Goal: Task Accomplishment & Management: Complete application form

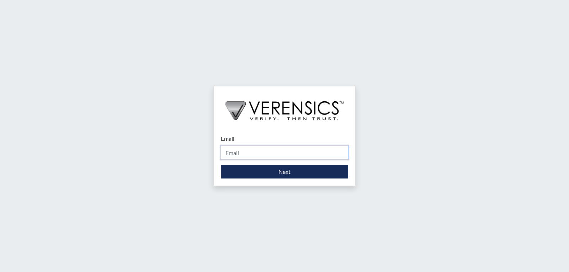
click at [267, 149] on input "Email" at bounding box center [284, 153] width 127 height 14
type input "[PERSON_NAME][EMAIL_ADDRESS][PERSON_NAME][DOMAIN_NAME]"
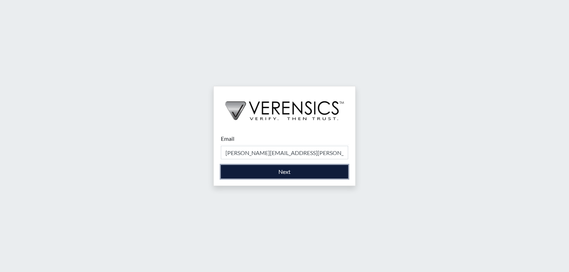
click at [269, 173] on button "Next" at bounding box center [284, 172] width 127 height 14
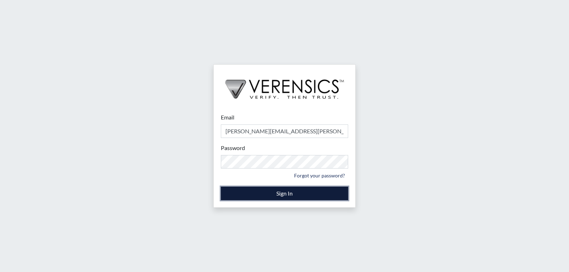
click at [280, 195] on button "Sign In" at bounding box center [284, 194] width 127 height 14
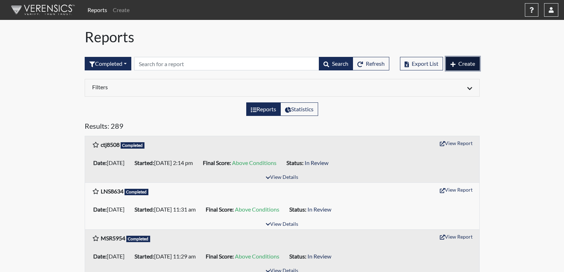
click at [473, 63] on span "Create" at bounding box center [466, 63] width 17 height 7
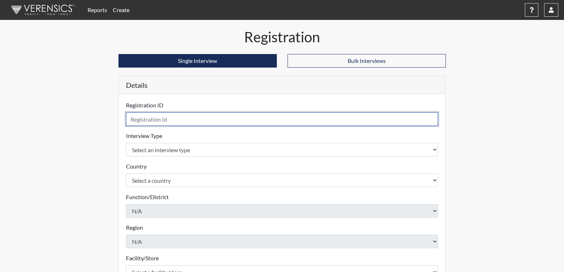
click at [197, 118] on input "text" at bounding box center [282, 119] width 312 height 14
type input "JTH2972"
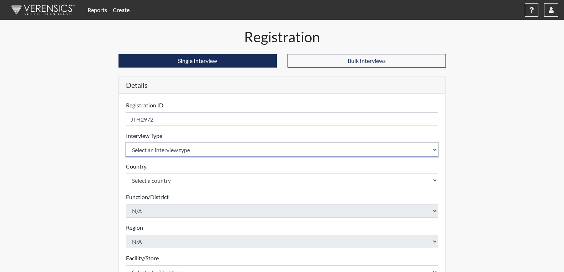
click at [178, 153] on select "Select an interview type Corrections Pre-Employment" at bounding box center [282, 150] width 312 height 14
select select "ff733e93-e1bf-11ea-9c9f-0eff0cf7eb8f"
click at [126, 143] on select "Select an interview type Corrections Pre-Employment" at bounding box center [282, 150] width 312 height 14
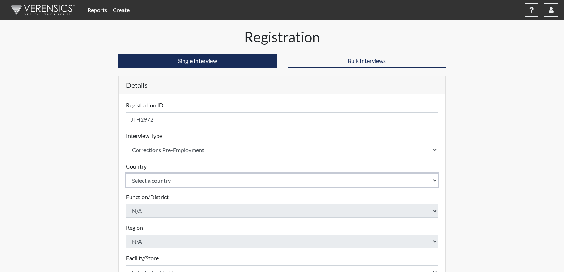
click at [163, 181] on select "Select a country [GEOGRAPHIC_DATA] [GEOGRAPHIC_DATA]" at bounding box center [282, 181] width 312 height 14
select select "united-states-of-[GEOGRAPHIC_DATA]"
click at [126, 174] on select "Select a country [GEOGRAPHIC_DATA] [GEOGRAPHIC_DATA]" at bounding box center [282, 181] width 312 height 14
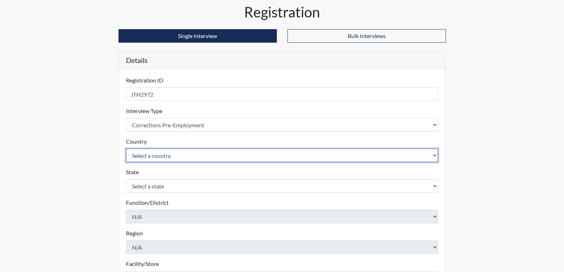
scroll to position [36, 0]
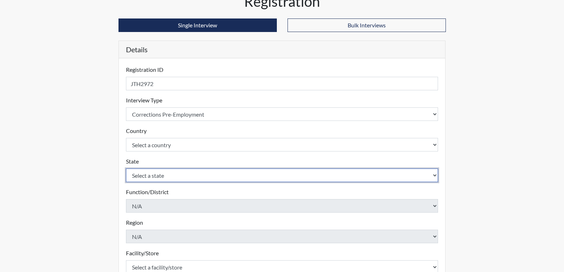
click at [168, 177] on select "Select a state [US_STATE] [US_STATE] [US_STATE] [US_STATE] [US_STATE] [US_STATE…" at bounding box center [282, 176] width 312 height 14
select select "GA"
click at [126, 169] on select "Select a state [US_STATE] [US_STATE] [US_STATE] [US_STATE] [US_STATE] [US_STATE…" at bounding box center [282, 176] width 312 height 14
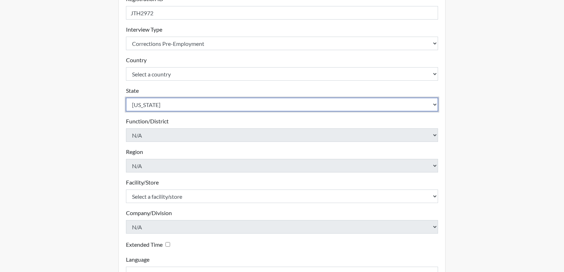
scroll to position [107, 0]
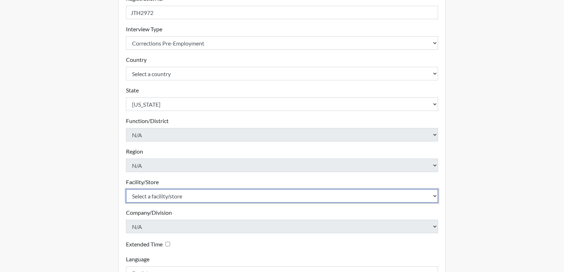
click at [171, 195] on select "Select a facility/store [PERSON_NAME]" at bounding box center [282, 196] width 312 height 14
select select "022d70d9-6788-4b21-95d9-d3ba1afe1ec8"
click at [126, 189] on select "Select a facility/store [PERSON_NAME]" at bounding box center [282, 196] width 312 height 14
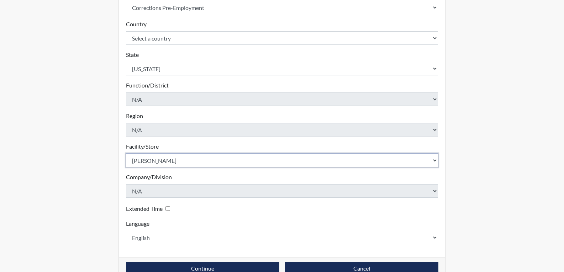
scroll to position [159, 0]
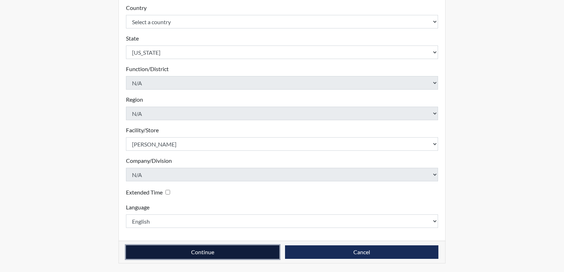
click at [232, 249] on button "Continue" at bounding box center [202, 253] width 153 height 14
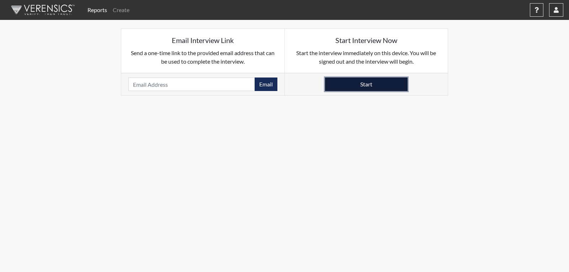
click at [364, 85] on button "Start" at bounding box center [366, 85] width 83 height 14
